Goal: Transaction & Acquisition: Purchase product/service

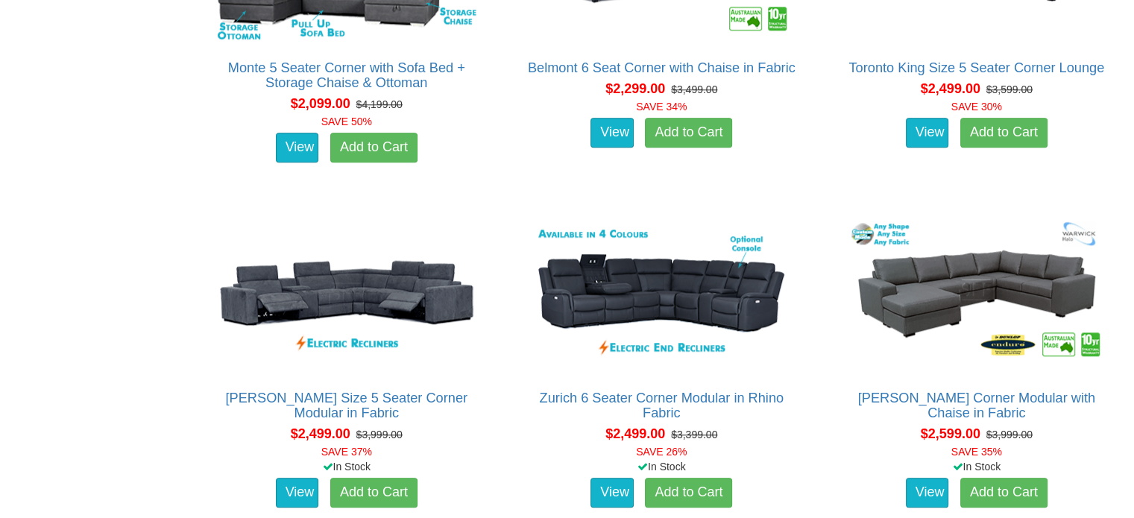
scroll to position [1400, 0]
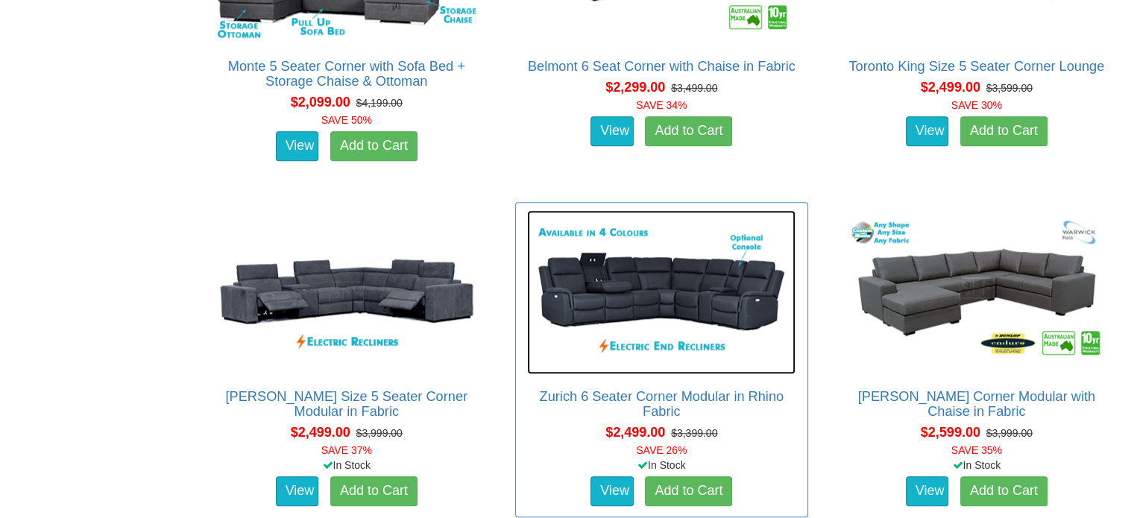
click at [650, 291] on img at bounding box center [661, 292] width 268 height 164
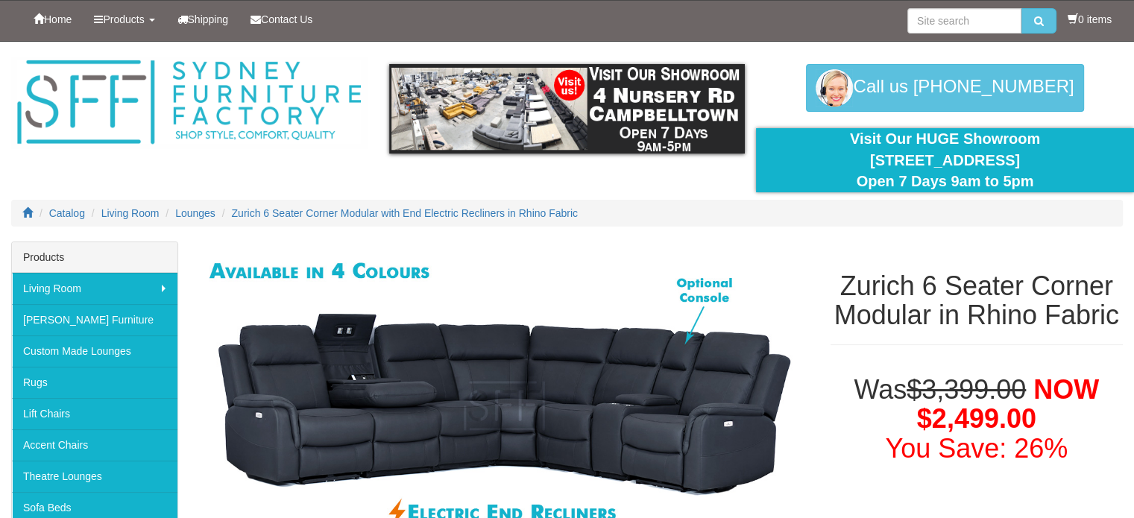
scroll to position [185, 0]
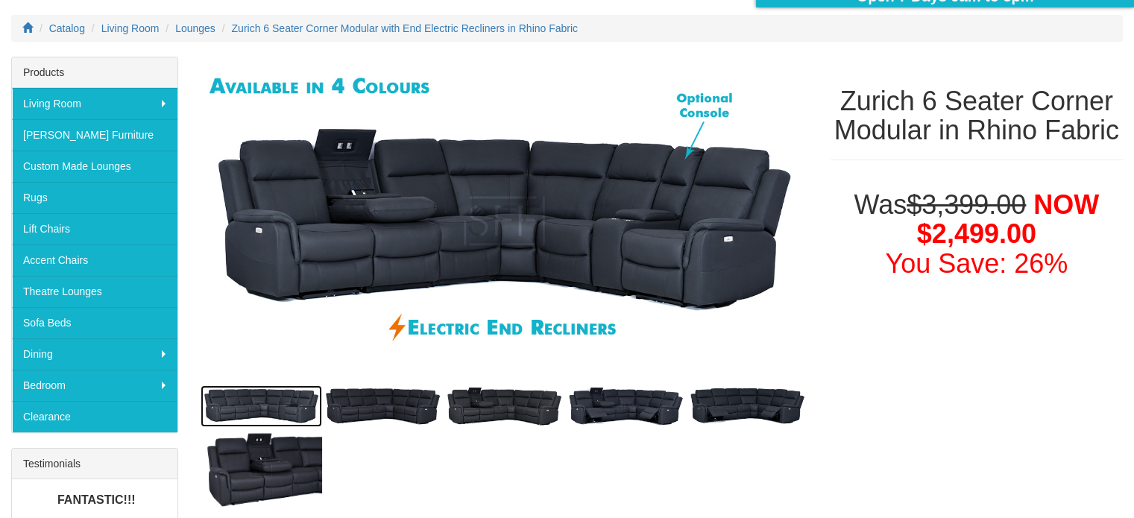
click at [269, 395] on img at bounding box center [262, 406] width 122 height 42
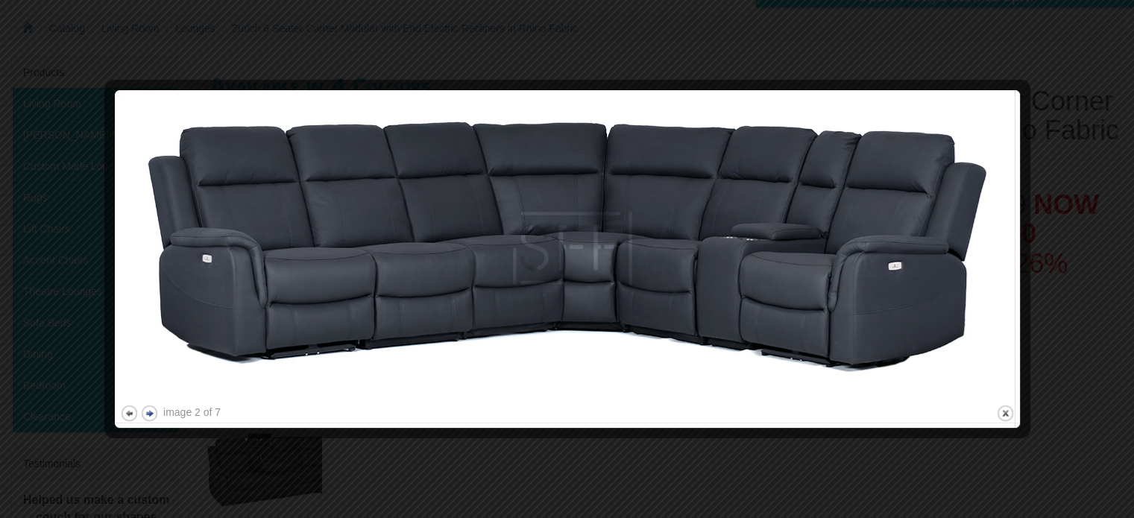
click at [151, 414] on button "next" at bounding box center [149, 413] width 19 height 19
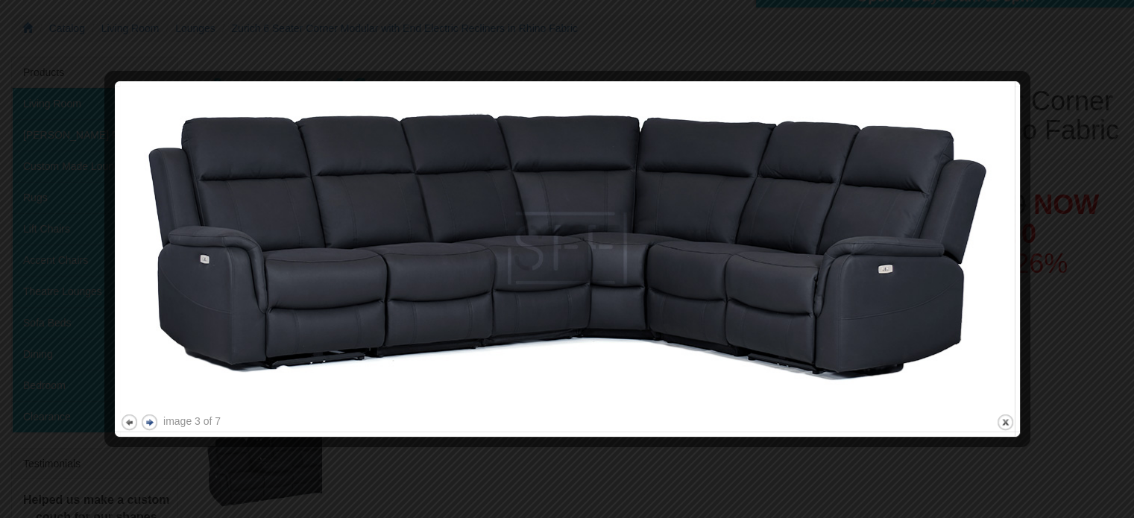
click at [151, 414] on button "next" at bounding box center [149, 422] width 19 height 19
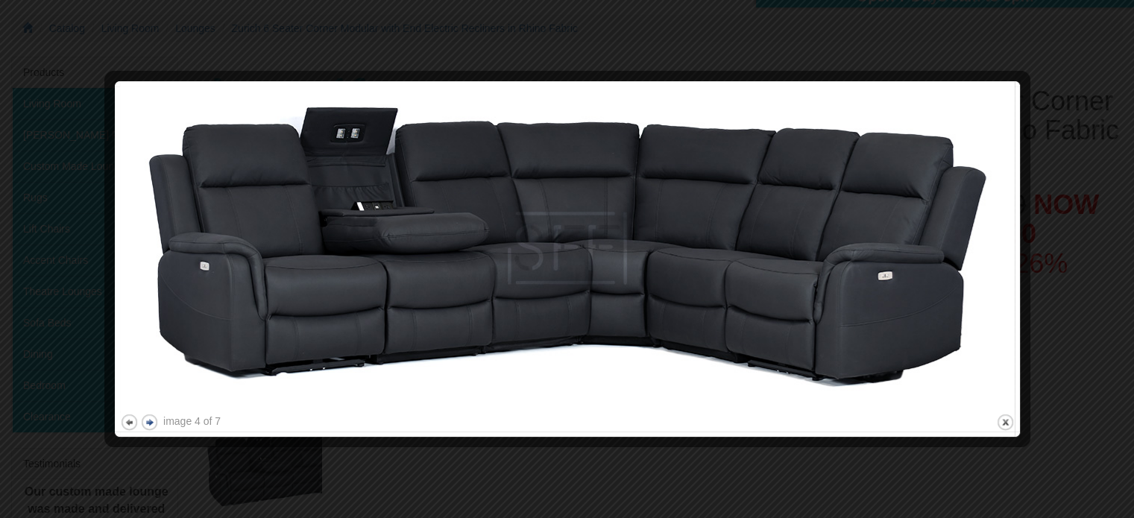
click at [151, 414] on button "next" at bounding box center [149, 422] width 19 height 19
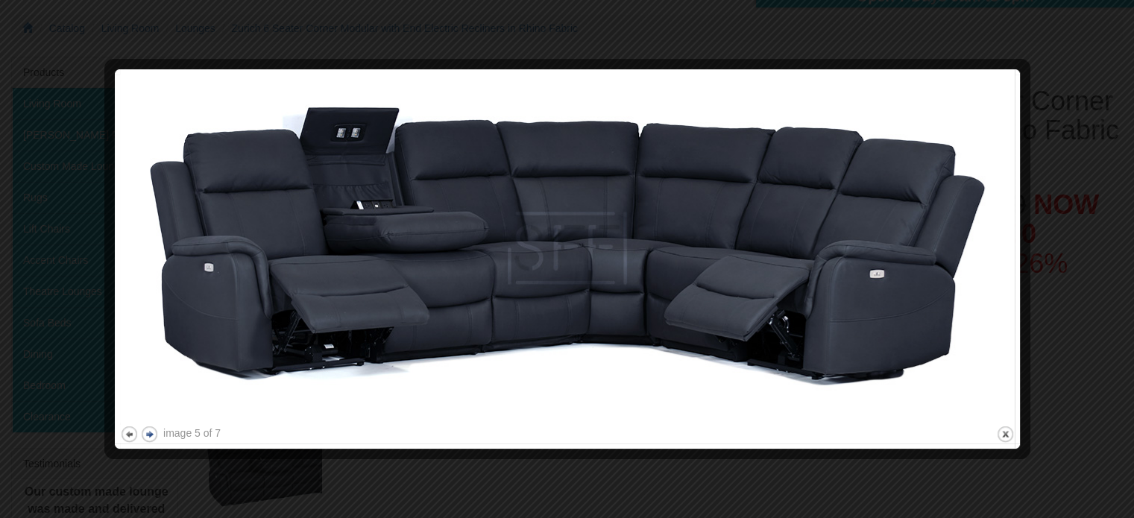
click at [151, 414] on img at bounding box center [567, 249] width 895 height 348
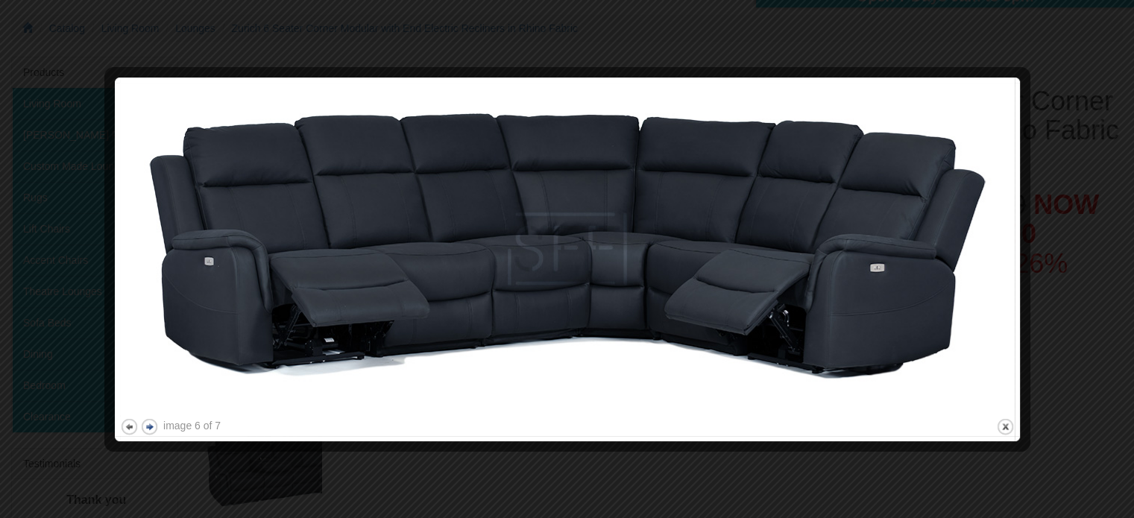
click at [151, 414] on img at bounding box center [567, 249] width 895 height 332
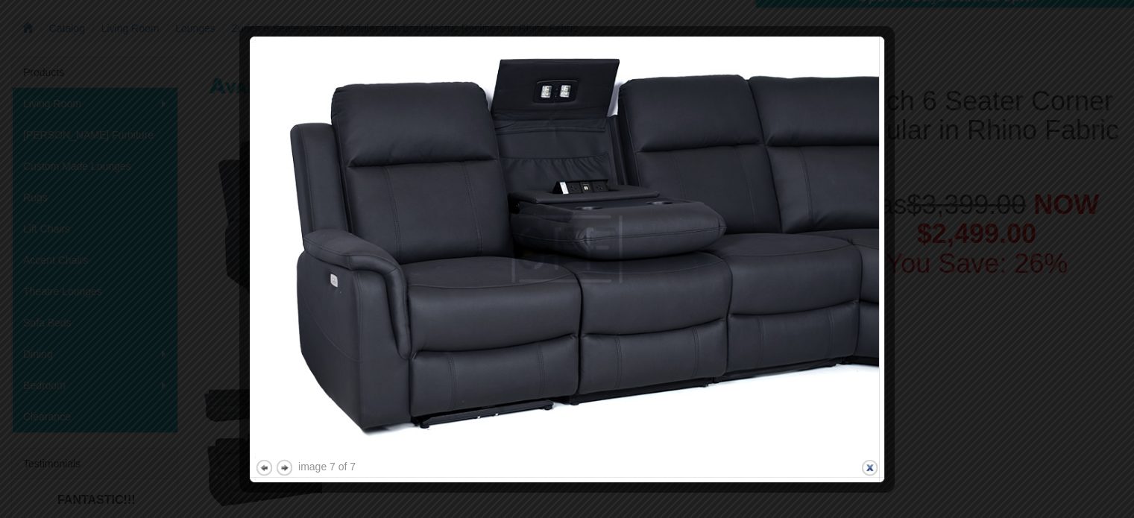
click at [874, 465] on button "close" at bounding box center [869, 467] width 19 height 19
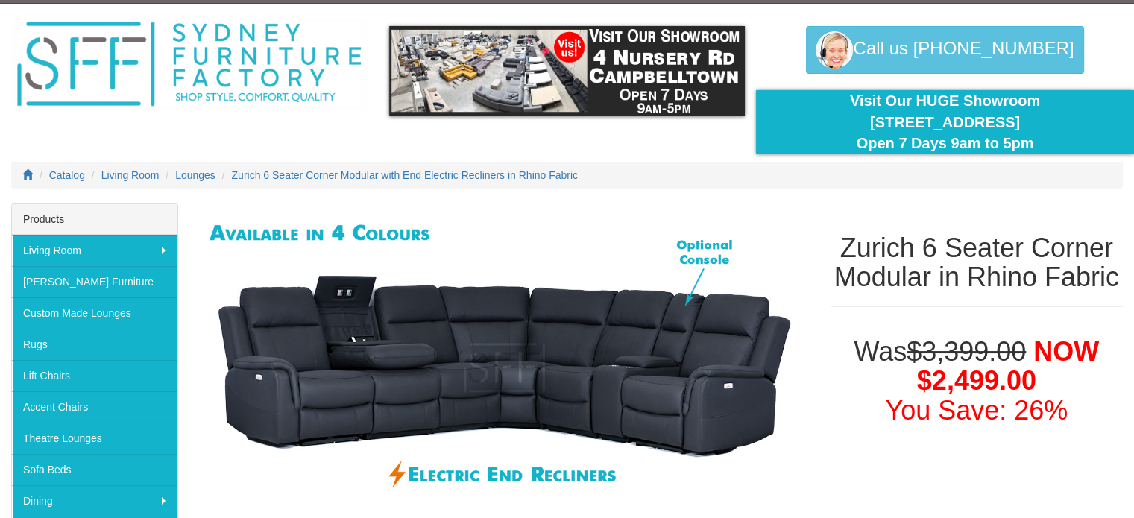
scroll to position [0, 0]
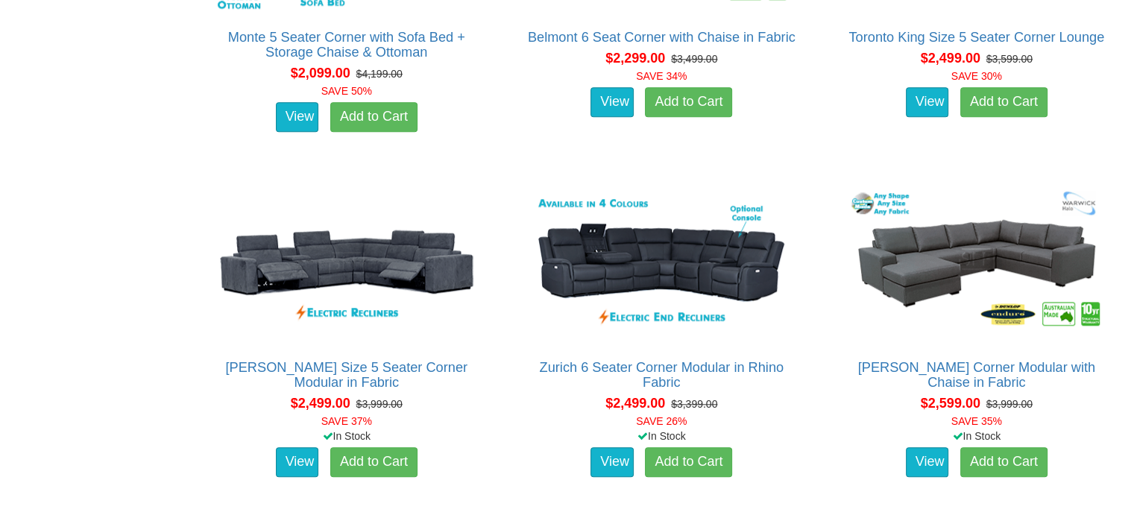
scroll to position [1397, 0]
